Goal: Task Accomplishment & Management: Manage account settings

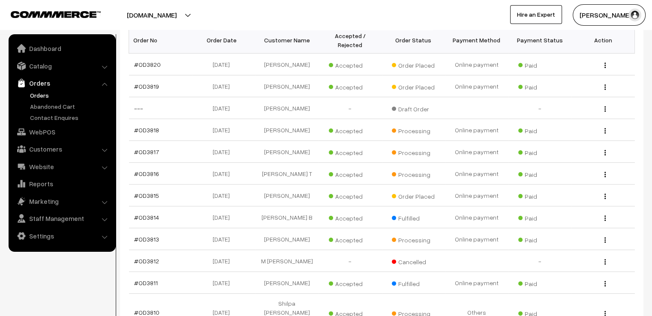
scroll to position [154, 0]
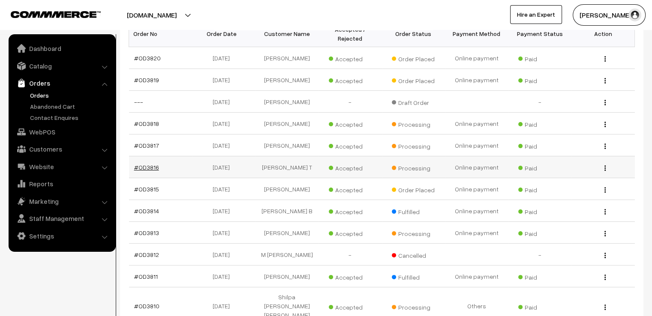
click at [139, 169] on link "#OD3816" at bounding box center [146, 167] width 25 height 7
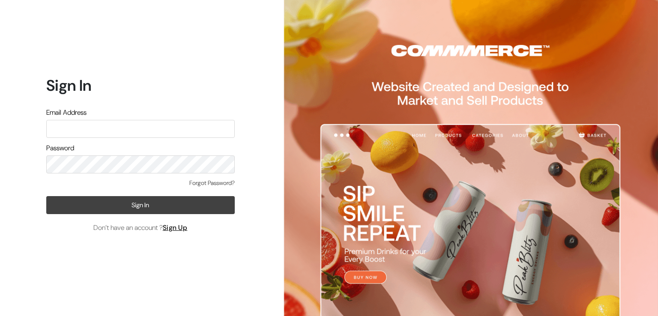
type input "[EMAIL_ADDRESS][DOMAIN_NAME]"
click at [131, 203] on button "Sign In" at bounding box center [140, 205] width 189 height 18
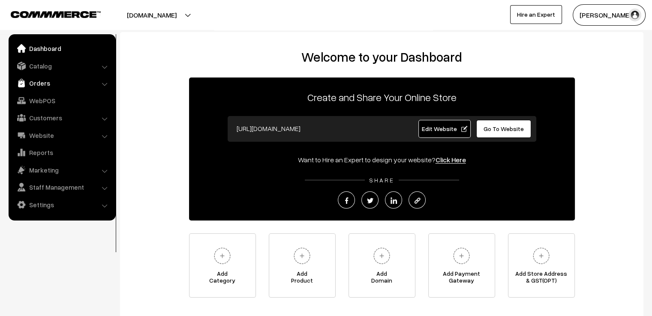
click at [39, 83] on link "Orders" at bounding box center [62, 82] width 102 height 15
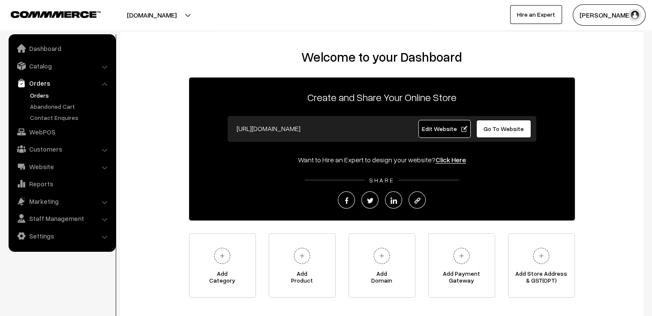
click at [39, 93] on link "Orders" at bounding box center [70, 95] width 85 height 9
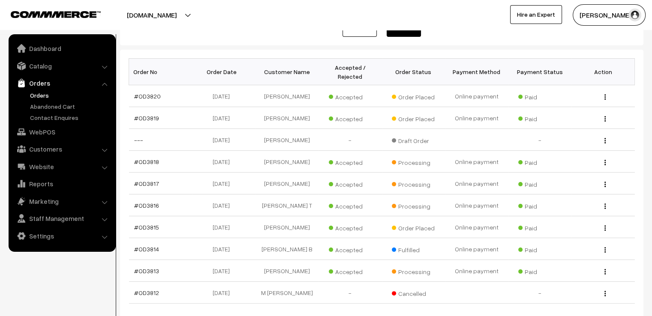
scroll to position [171, 0]
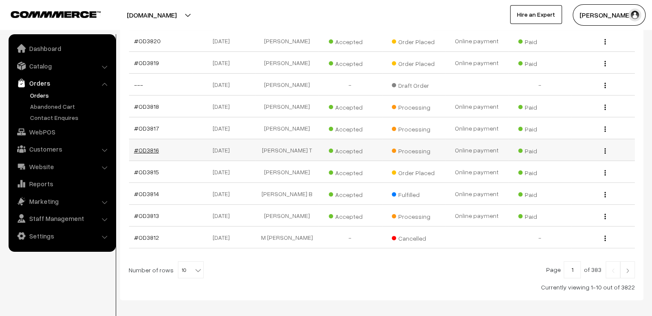
click at [153, 153] on link "#OD3816" at bounding box center [146, 150] width 25 height 7
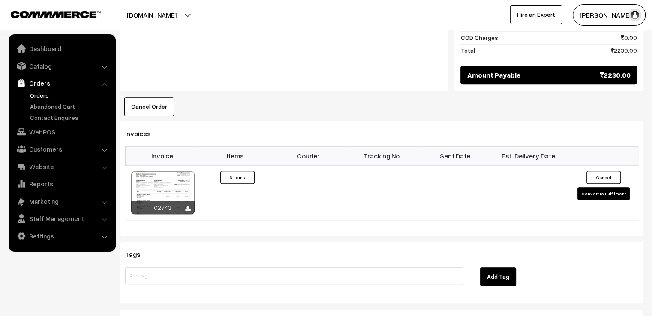
scroll to position [789, 0]
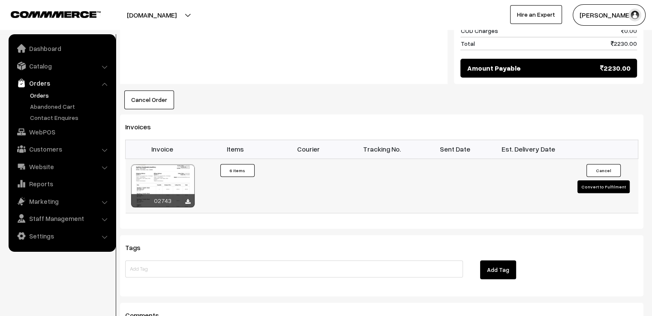
click at [612, 180] on button "Convert to Fulfilment" at bounding box center [603, 186] width 52 height 13
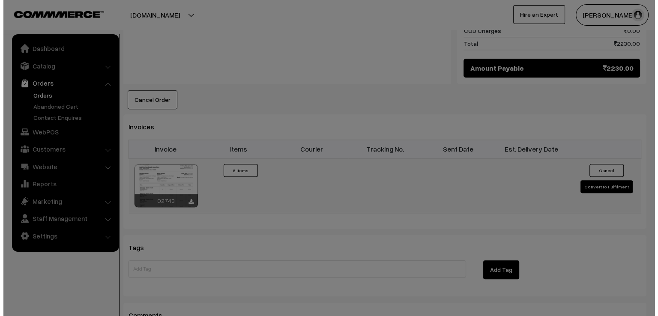
scroll to position [783, 0]
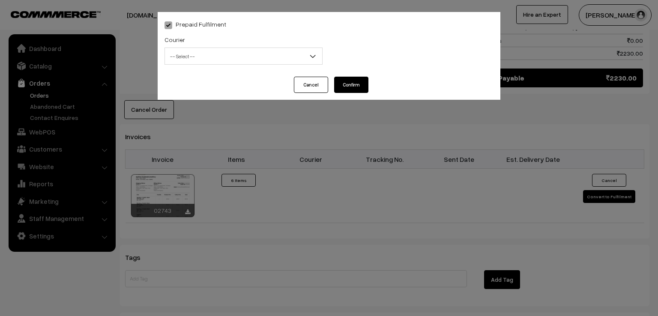
click at [310, 59] on b at bounding box center [313, 56] width 9 height 9
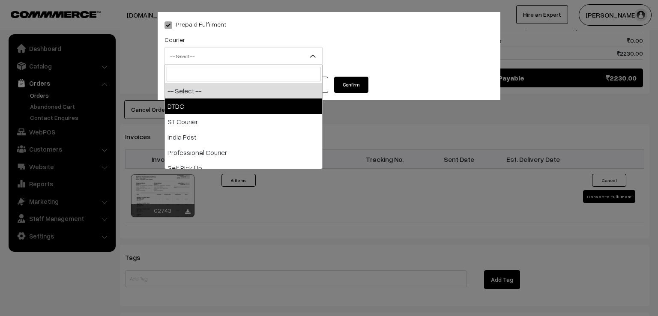
select select "1"
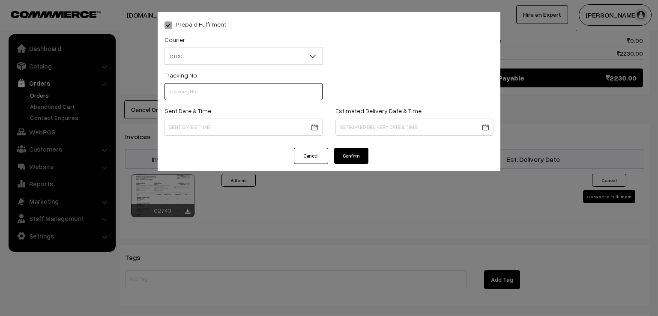
click at [242, 94] on input "text" at bounding box center [244, 91] width 158 height 17
type input "D1007556149"
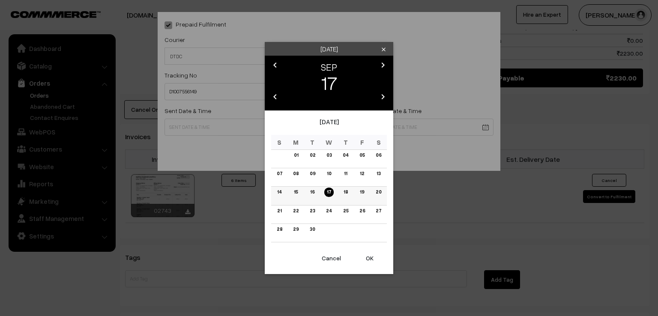
click at [294, 191] on link "15" at bounding box center [295, 192] width 9 height 9
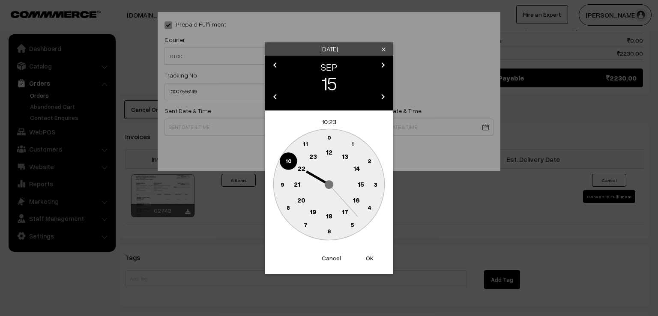
click at [279, 185] on circle at bounding box center [282, 185] width 18 height 18
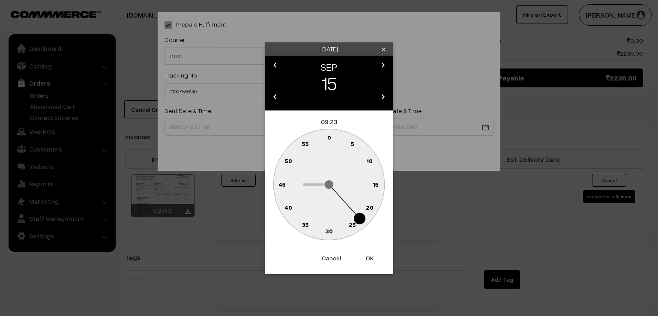
click at [327, 138] on text "0" at bounding box center [329, 137] width 4 height 7
type input "15-09-2025 09:00"
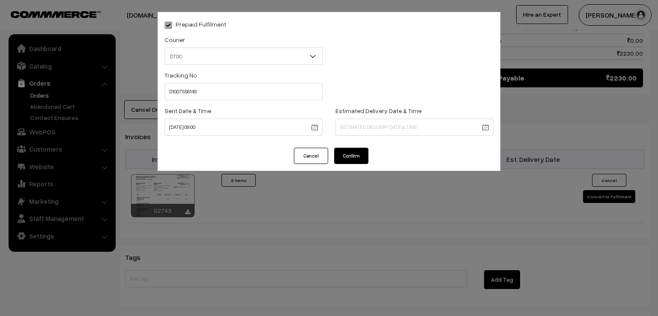
click at [345, 153] on button "Confirm" at bounding box center [351, 156] width 34 height 16
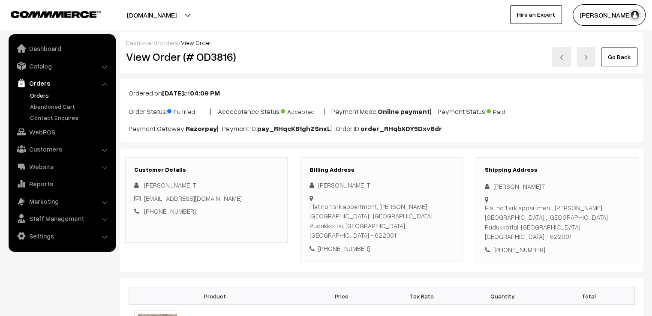
click at [620, 62] on link "Go Back" at bounding box center [619, 57] width 36 height 19
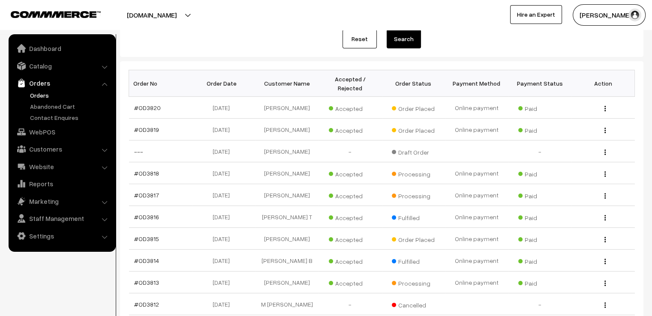
scroll to position [171, 0]
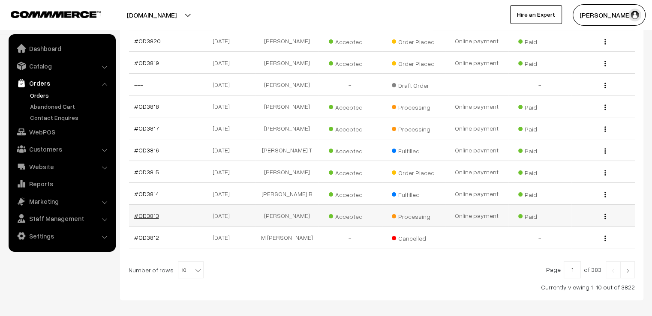
click at [142, 218] on link "#OD3813" at bounding box center [146, 215] width 25 height 7
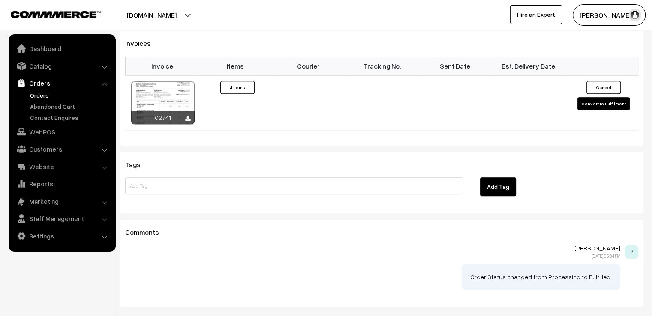
scroll to position [776, 0]
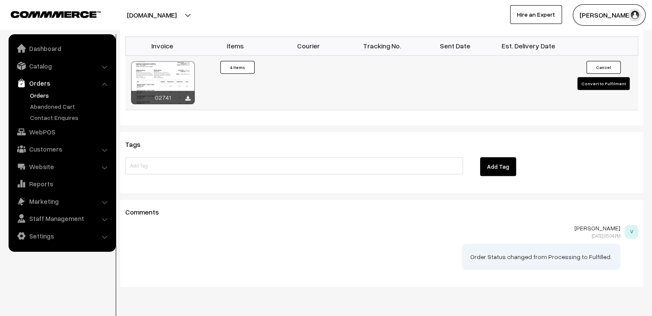
click at [620, 77] on button "Convert to Fulfilment" at bounding box center [603, 83] width 52 height 13
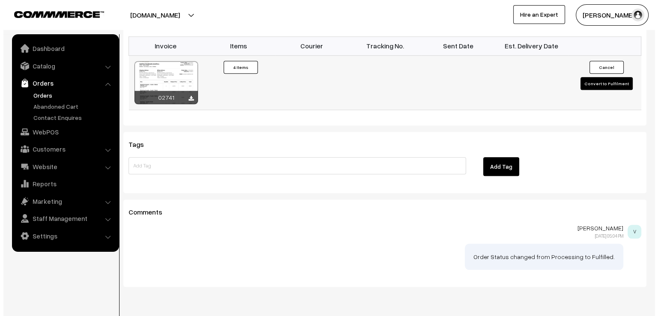
scroll to position [779, 0]
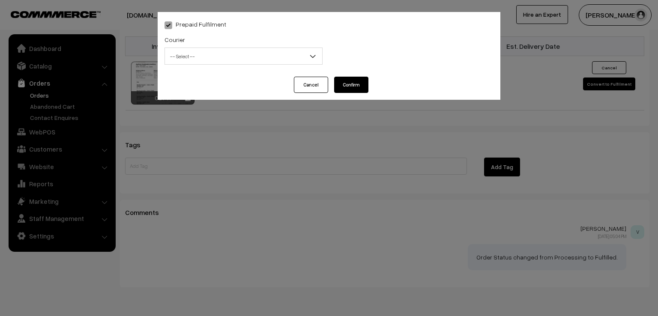
click at [207, 53] on span "-- Select --" at bounding box center [243, 56] width 157 height 15
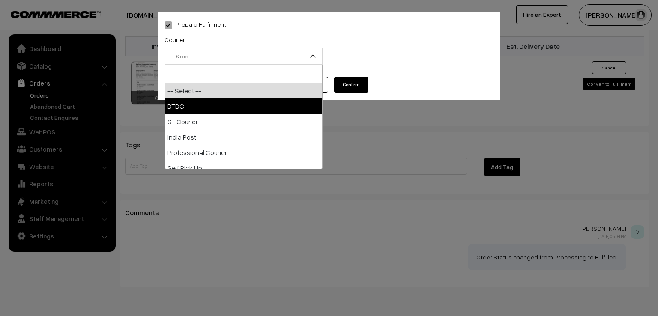
select select "1"
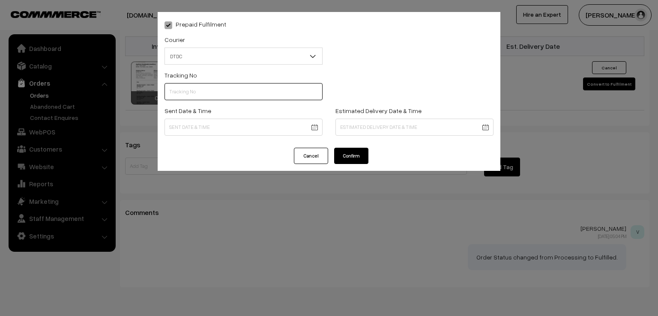
click at [216, 98] on input "text" at bounding box center [244, 91] width 158 height 17
type input "D1007556146"
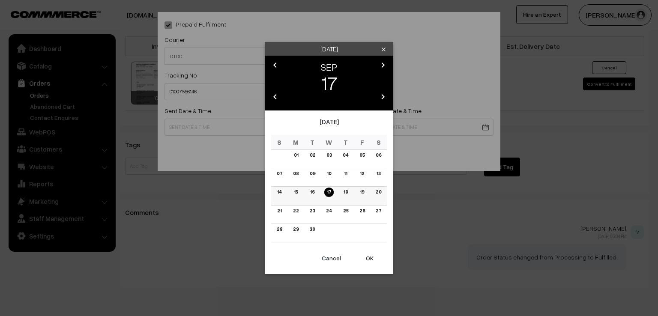
click at [292, 189] on td "15" at bounding box center [296, 196] width 17 height 18
click at [297, 191] on link "15" at bounding box center [295, 192] width 9 height 9
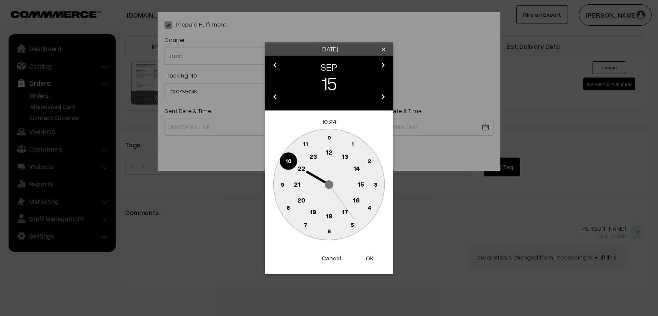
click at [285, 180] on circle at bounding box center [282, 185] width 18 height 18
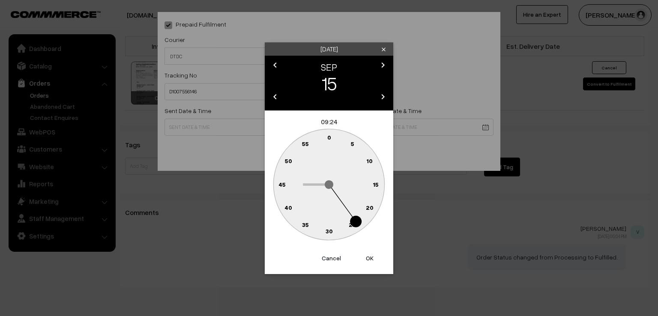
click at [329, 140] on text "0" at bounding box center [329, 137] width 4 height 7
type input "15-09-2025 09:00"
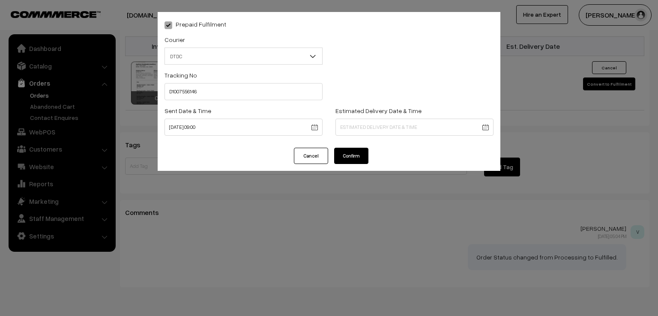
click at [357, 162] on button "Confirm" at bounding box center [351, 156] width 34 height 16
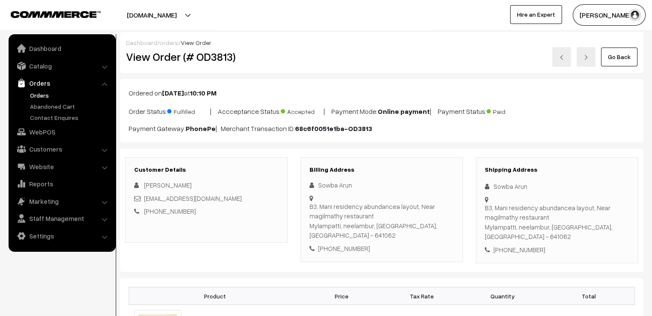
click at [628, 57] on link "Go Back" at bounding box center [619, 57] width 36 height 19
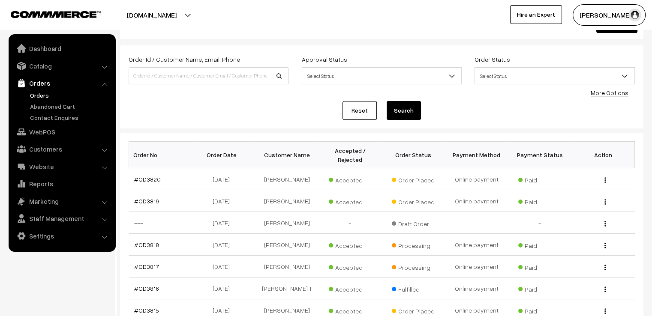
scroll to position [34, 0]
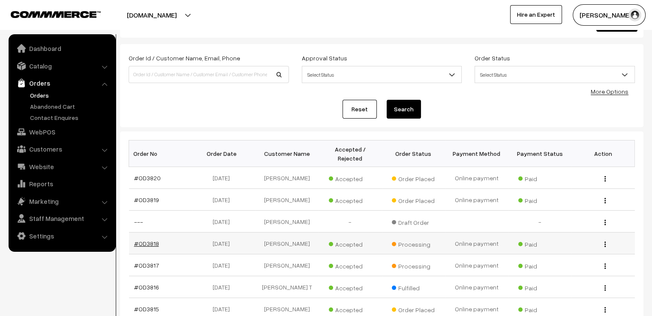
click at [147, 240] on link "#OD3818" at bounding box center [146, 243] width 25 height 7
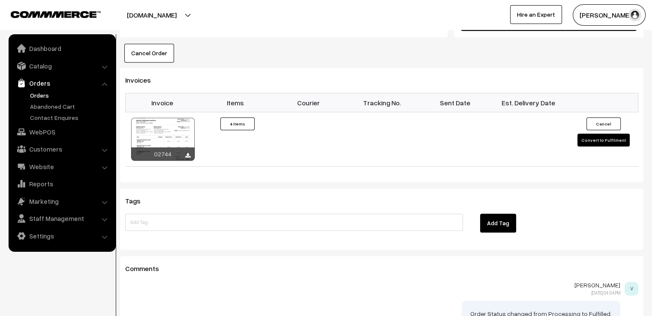
scroll to position [749, 0]
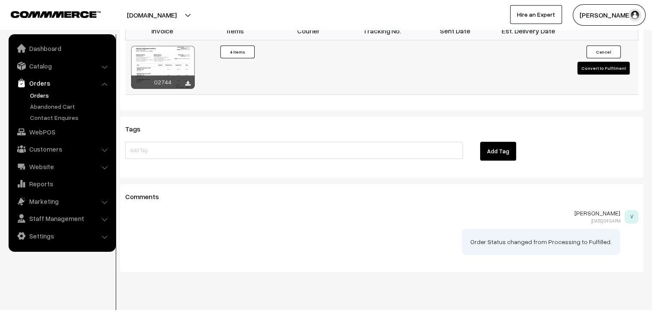
click at [597, 62] on button "Convert to Fulfilment" at bounding box center [603, 68] width 52 height 13
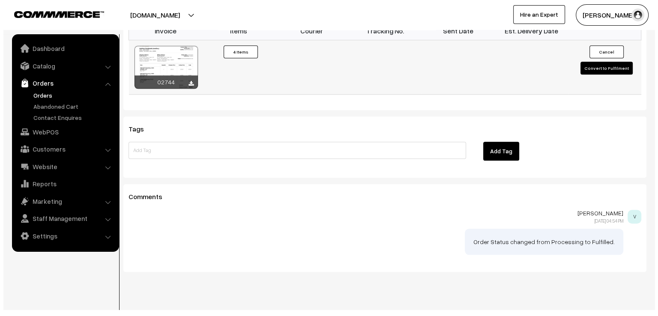
scroll to position [750, 0]
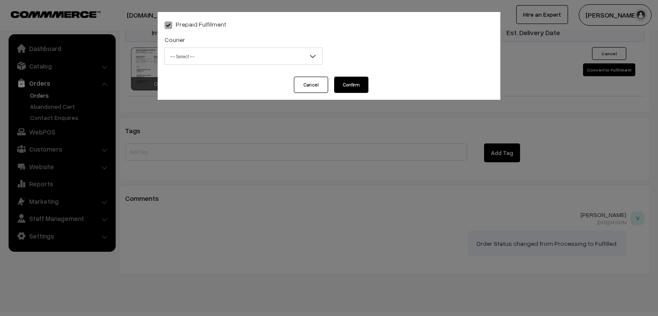
click at [298, 54] on span "-- Select --" at bounding box center [243, 56] width 157 height 15
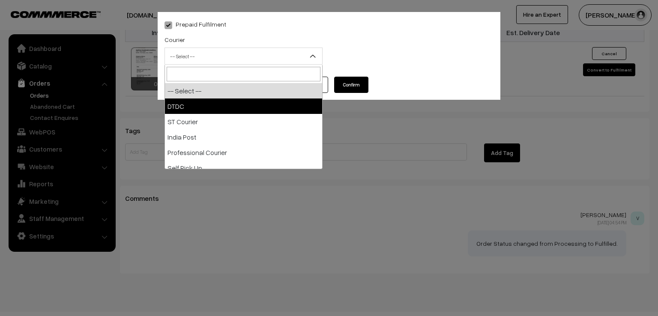
select select "1"
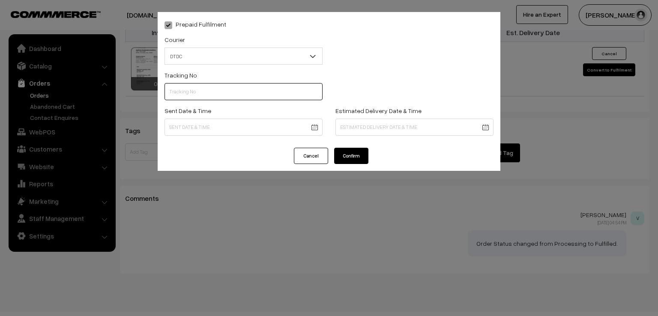
click at [219, 89] on input "text" at bounding box center [244, 91] width 158 height 17
type input "D1007556171"
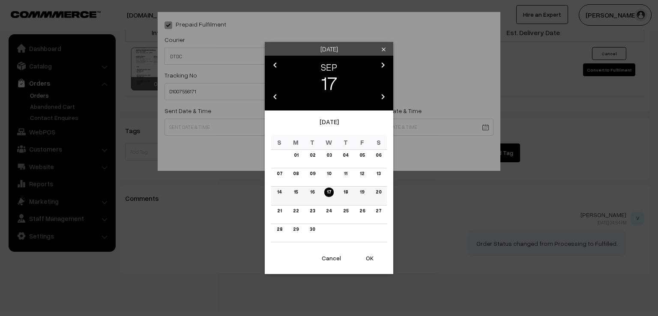
click at [297, 195] on link "15" at bounding box center [295, 192] width 9 height 9
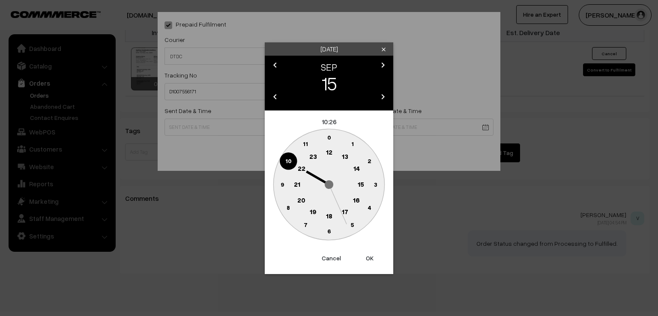
click at [338, 258] on button "Cancel" at bounding box center [331, 258] width 34 height 19
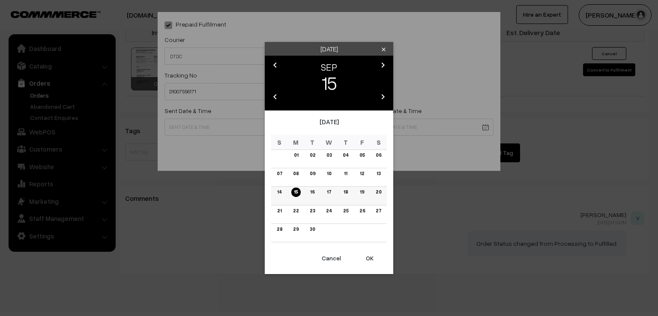
click at [314, 189] on link "16" at bounding box center [312, 192] width 9 height 9
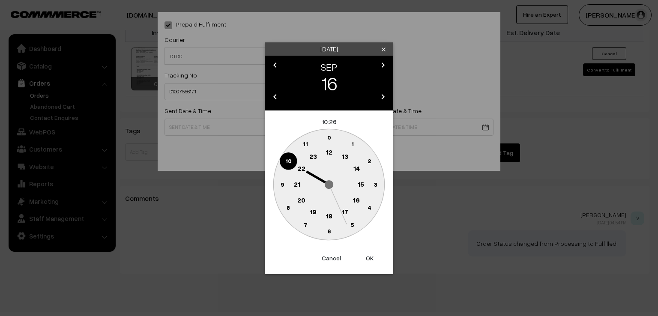
click at [278, 186] on circle at bounding box center [282, 185] width 18 height 18
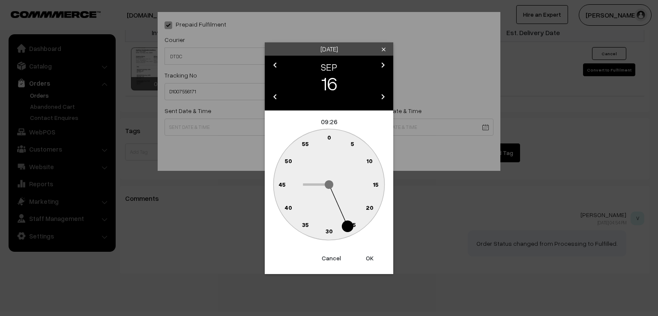
click at [329, 140] on text "0" at bounding box center [329, 137] width 4 height 7
type input "16-09-2025 09:00"
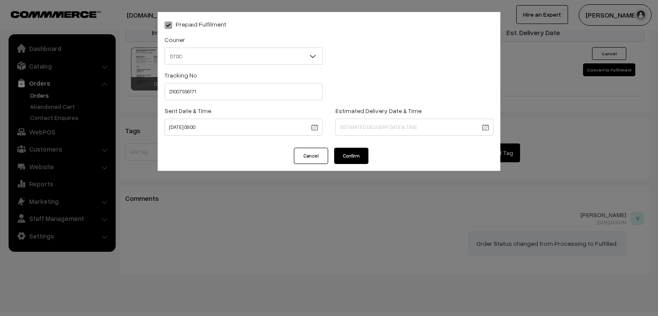
click at [346, 153] on button "Confirm" at bounding box center [351, 156] width 34 height 16
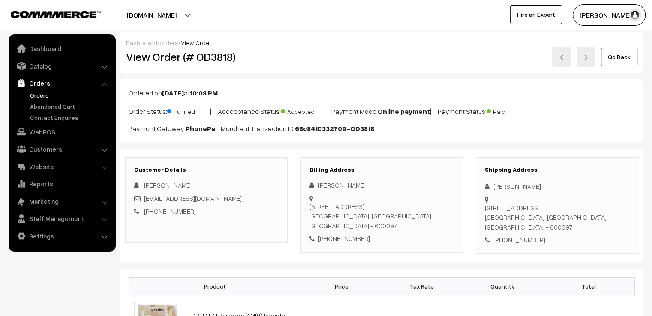
click at [622, 53] on link "Go Back" at bounding box center [619, 57] width 36 height 19
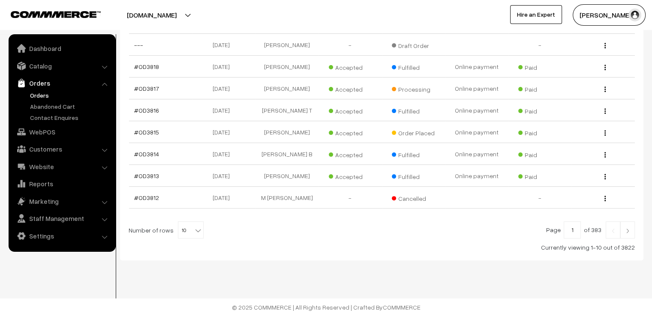
scroll to position [215, 0]
click at [194, 229] on b at bounding box center [198, 230] width 9 height 9
select select "100"
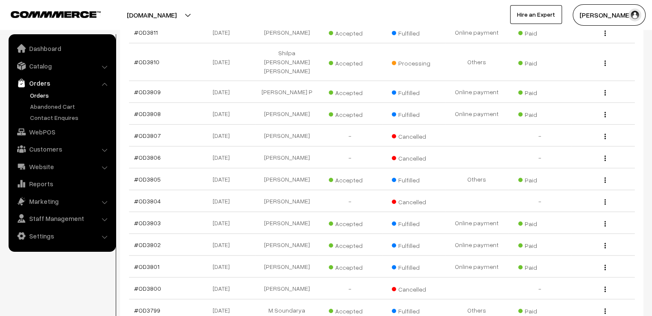
scroll to position [411, 0]
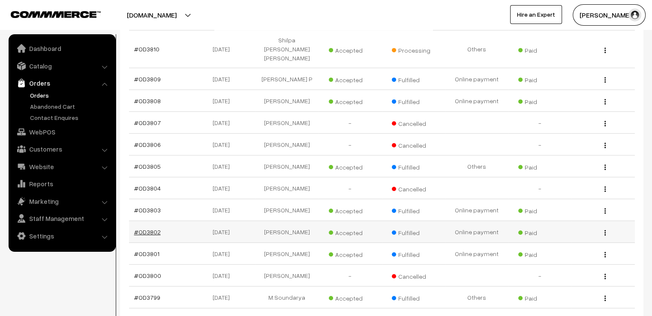
click at [153, 228] on link "#OD3802" at bounding box center [147, 231] width 27 height 7
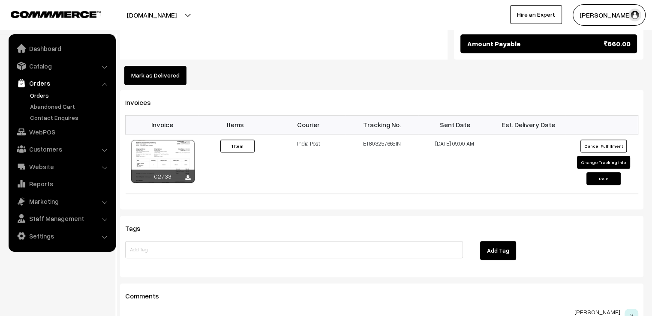
scroll to position [612, 0]
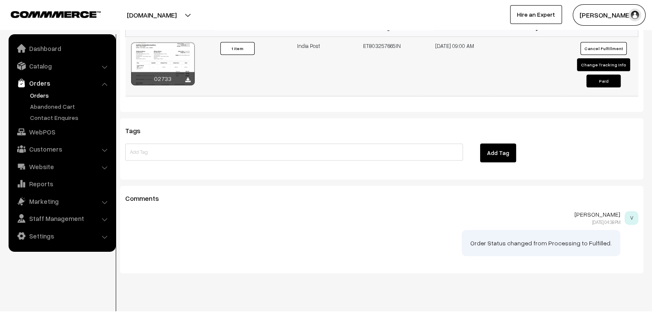
click at [598, 58] on button "Change Tracking Info" at bounding box center [603, 64] width 53 height 13
select select "3"
type input "ET803257665IN"
type input "[DATE] 09:00"
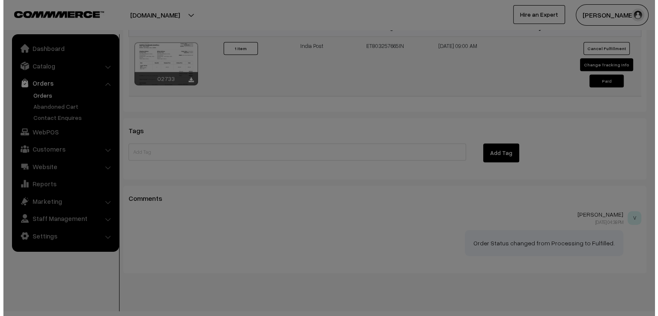
scroll to position [612, 0]
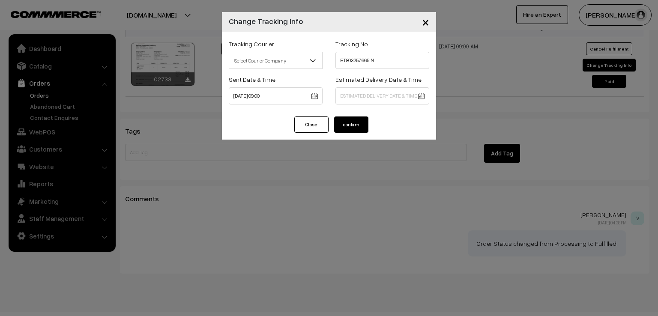
click at [424, 24] on span "×" at bounding box center [425, 22] width 7 height 16
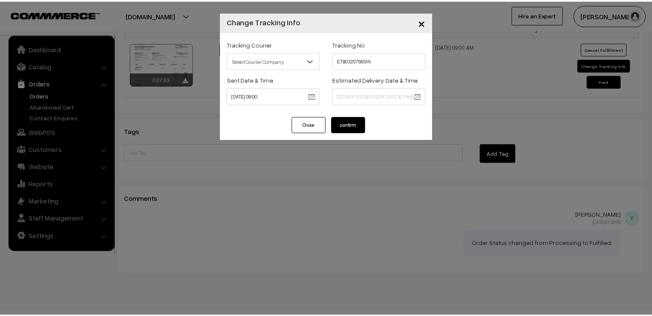
scroll to position [611, 0]
